Goal: Information Seeking & Learning: Learn about a topic

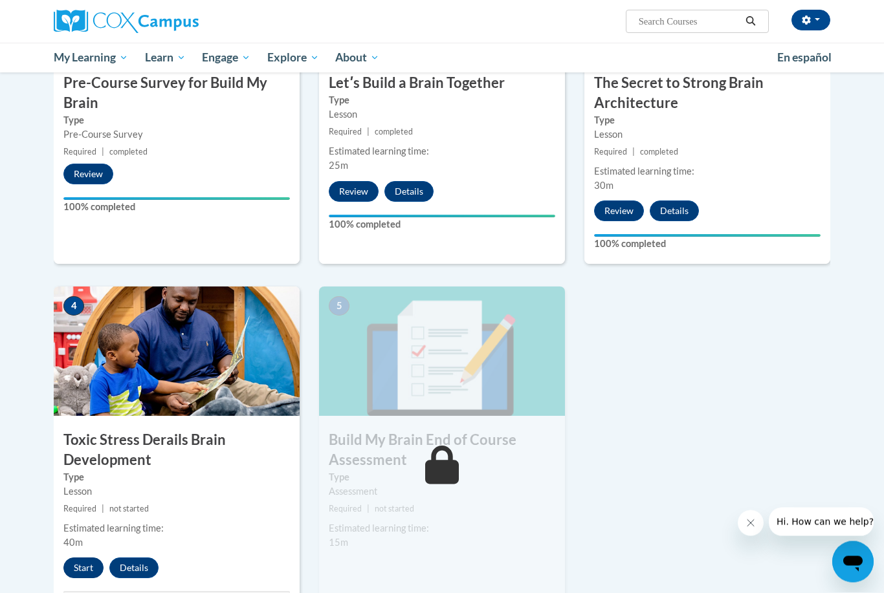
scroll to position [408, 0]
click at [82, 565] on button "Start" at bounding box center [83, 568] width 40 height 21
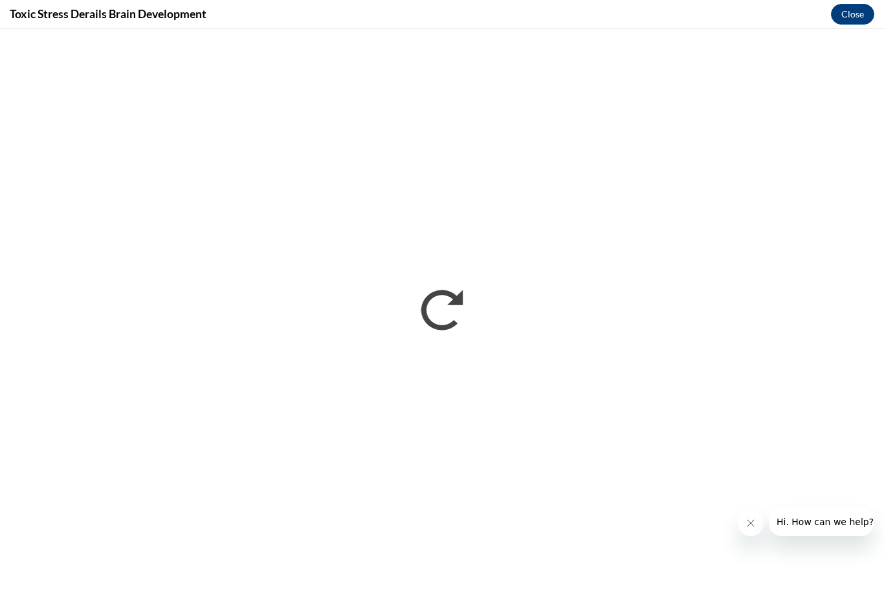
scroll to position [0, 0]
